Goal: Task Accomplishment & Management: Use online tool/utility

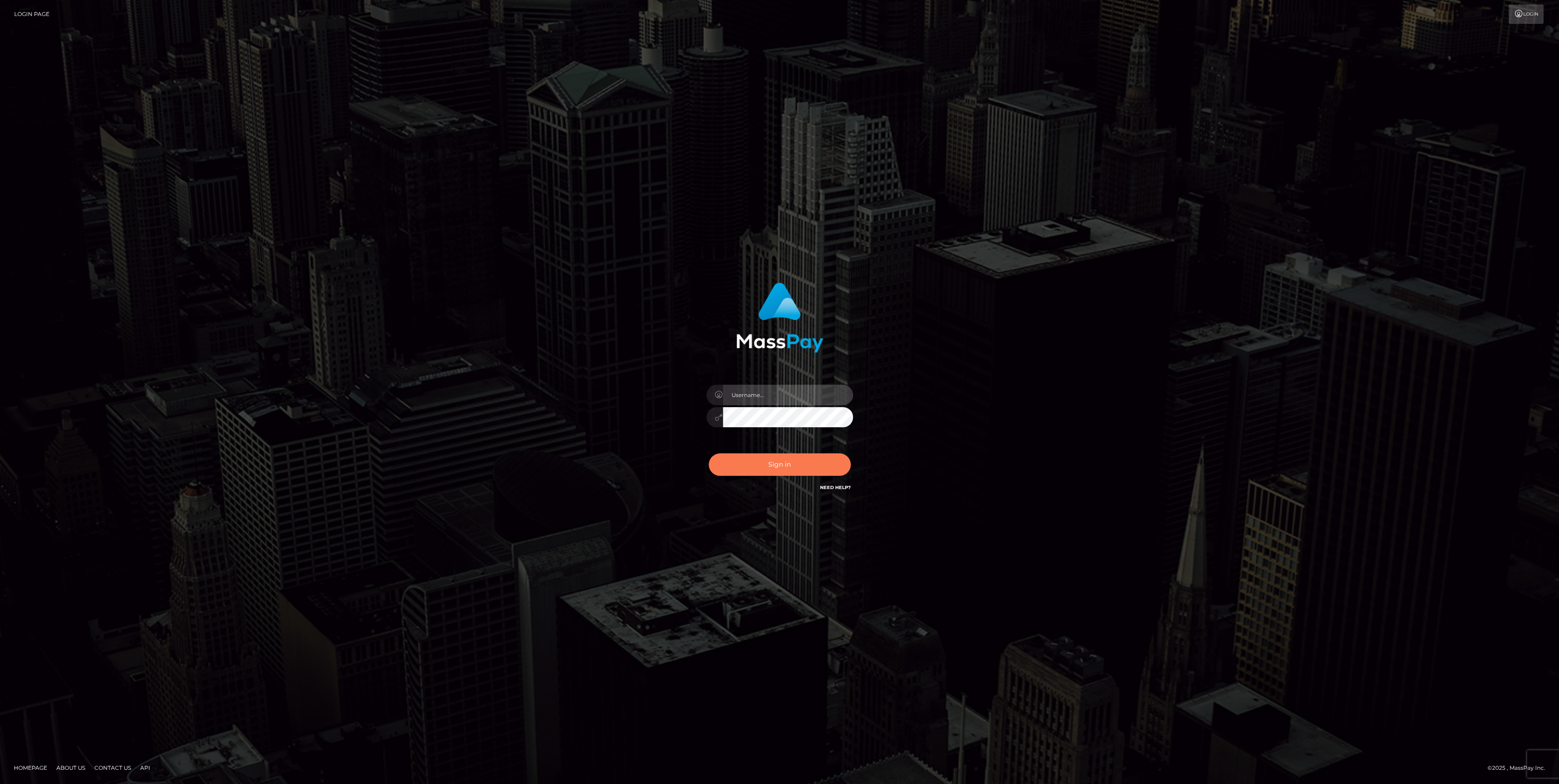
type input "bengreen"
click at [795, 465] on button "Sign in" at bounding box center [780, 464] width 142 height 22
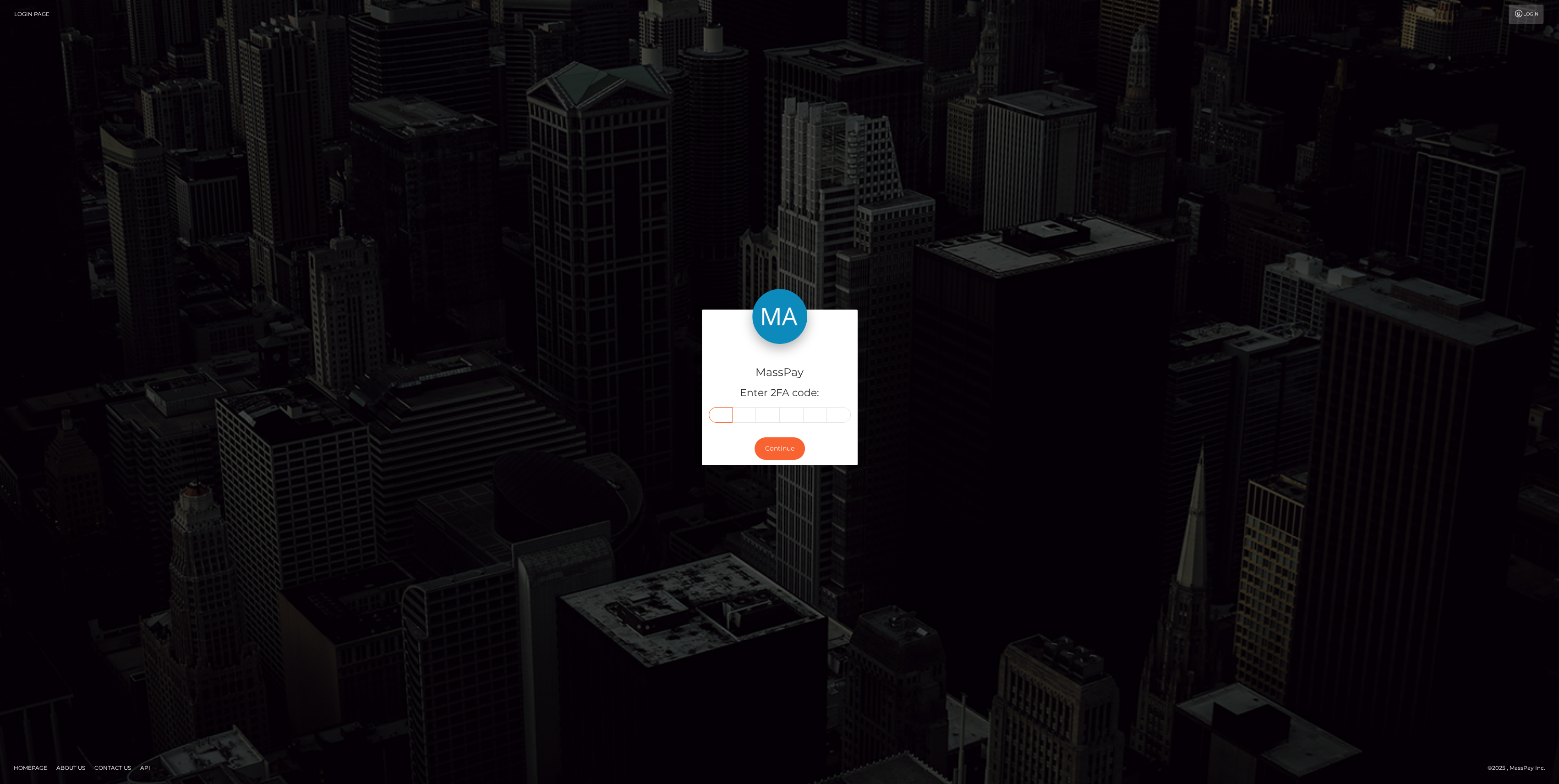
click at [724, 410] on input "text" at bounding box center [720, 415] width 24 height 16
drag, startPoint x: 724, startPoint y: 410, endPoint x: 721, endPoint y: 415, distance: 5.8
paste input "5"
type input "5"
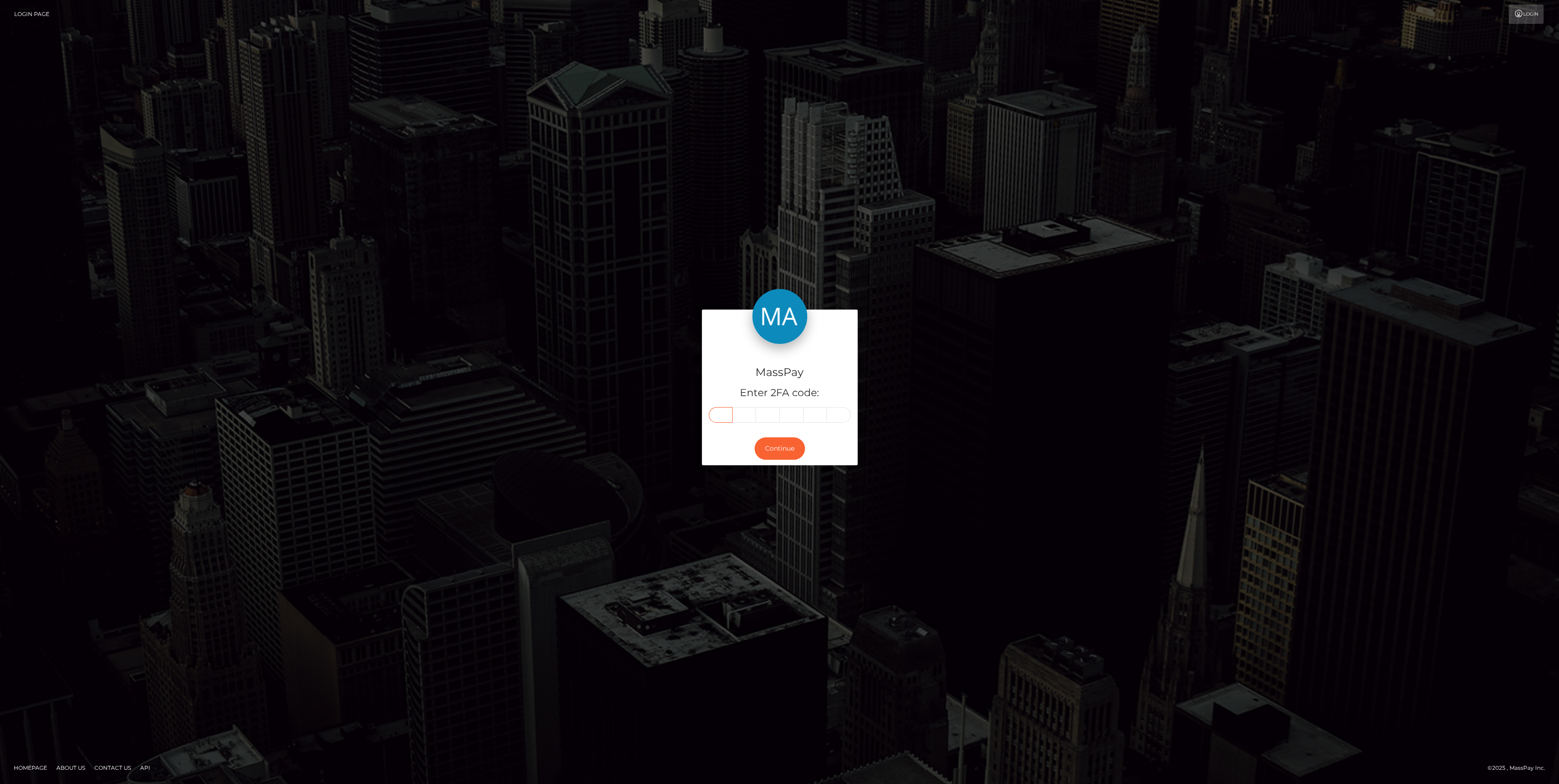
type input "0"
type input "8"
type input "1"
type input "5"
click at [776, 449] on button "Continue" at bounding box center [780, 448] width 50 height 22
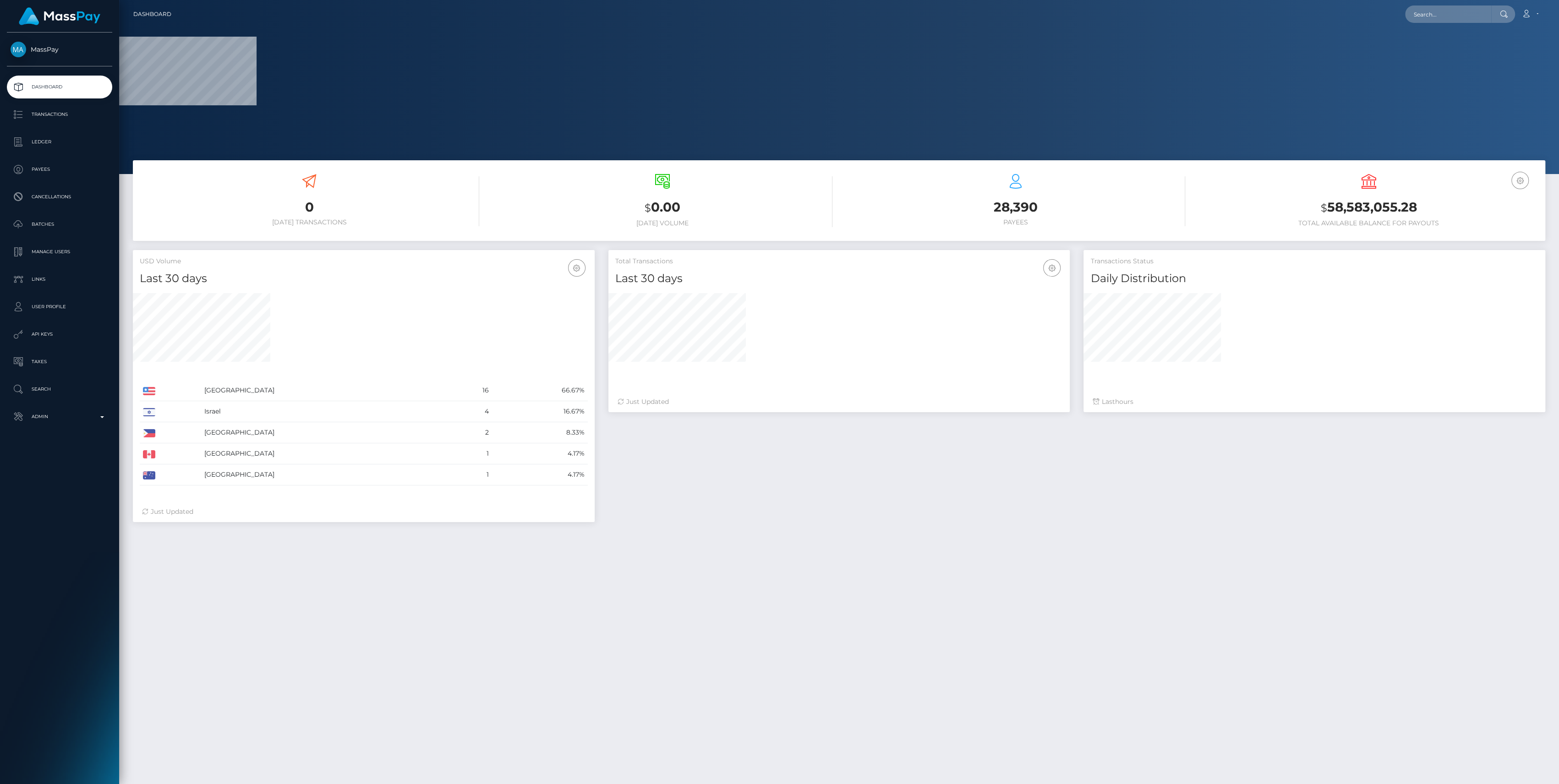
click at [44, 404] on ul "Dashboard Transactions Ledger Payees Cancellations Batches Links" at bounding box center [59, 252] width 119 height 353
click at [44, 425] on link "Admin" at bounding box center [59, 417] width 105 height 23
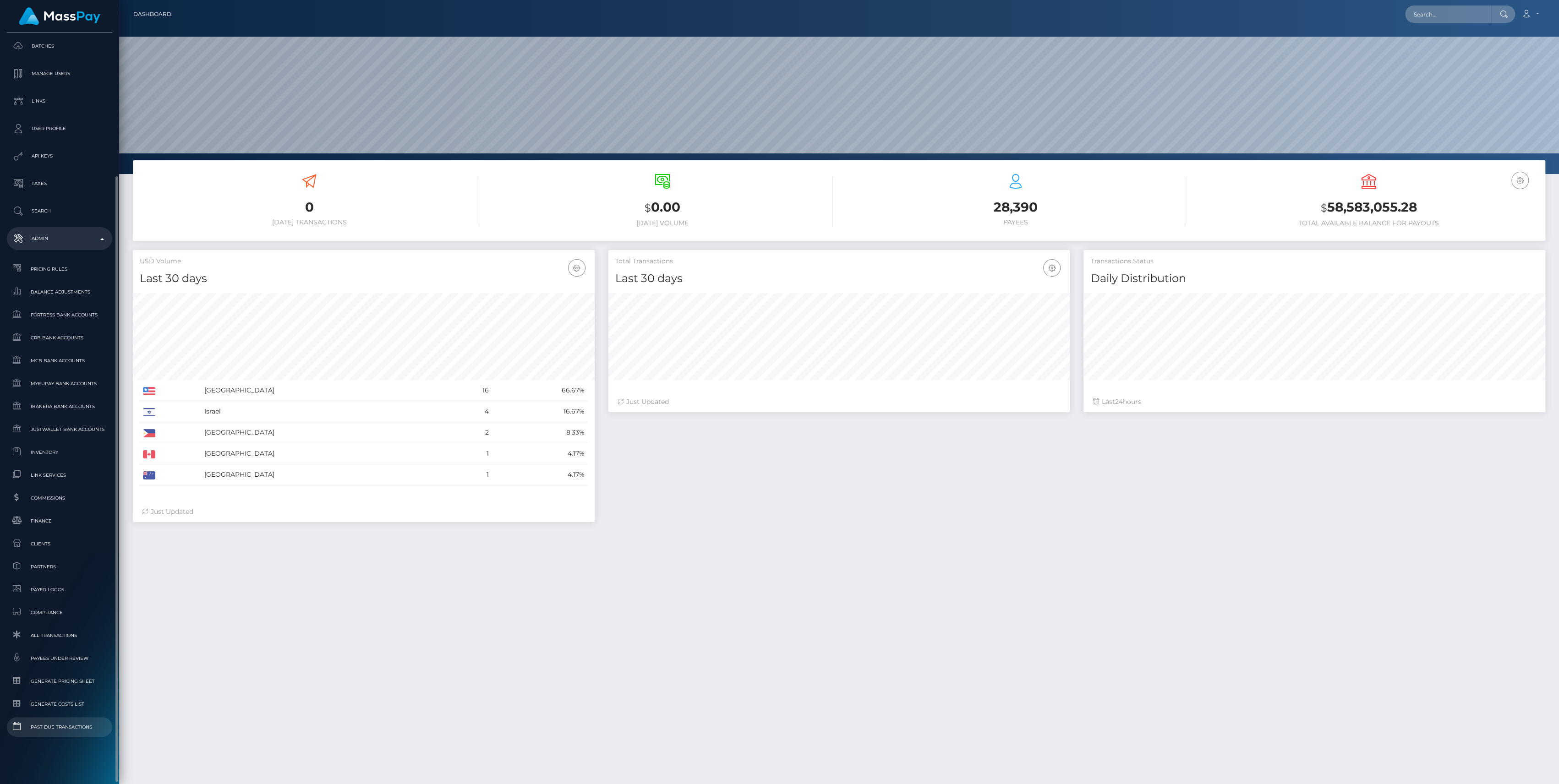
scroll to position [162, 462]
click at [56, 293] on span "Balance Adjustments" at bounding box center [59, 292] width 98 height 10
